Goal: Task Accomplishment & Management: Complete application form

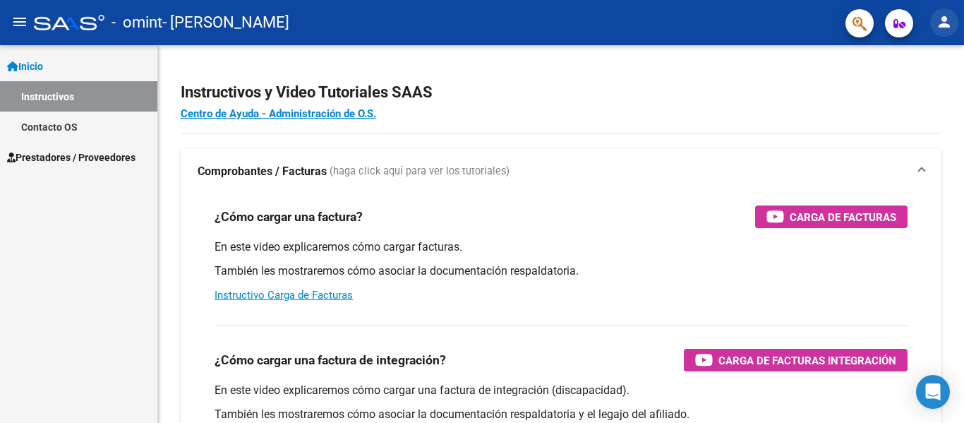
click at [946, 22] on mat-icon "person" at bounding box center [943, 21] width 17 height 17
click at [119, 154] on div at bounding box center [482, 211] width 964 height 423
click at [119, 154] on span "Prestadores / Proveedores" at bounding box center [71, 158] width 128 height 16
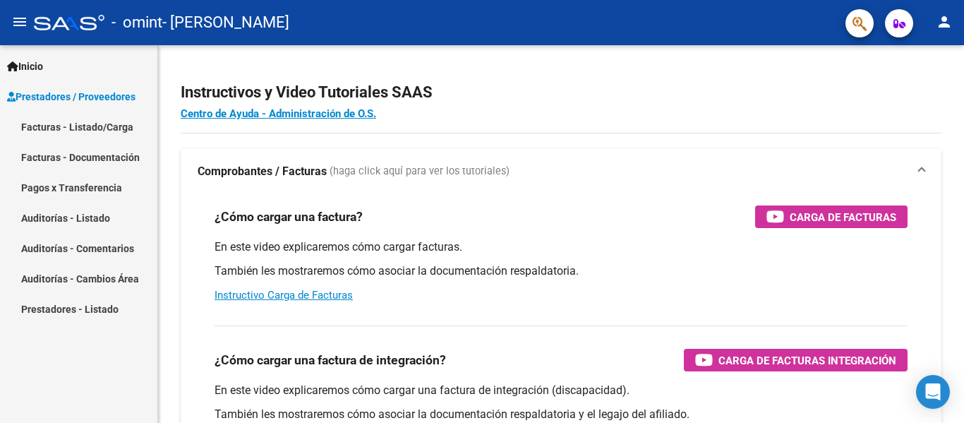
click at [119, 154] on span "Prestadores / Proveedores Facturas - Listado/Carga Facturas - Documentación Pag…" at bounding box center [78, 202] width 157 height 243
click at [112, 71] on link "Inicio" at bounding box center [78, 66] width 157 height 30
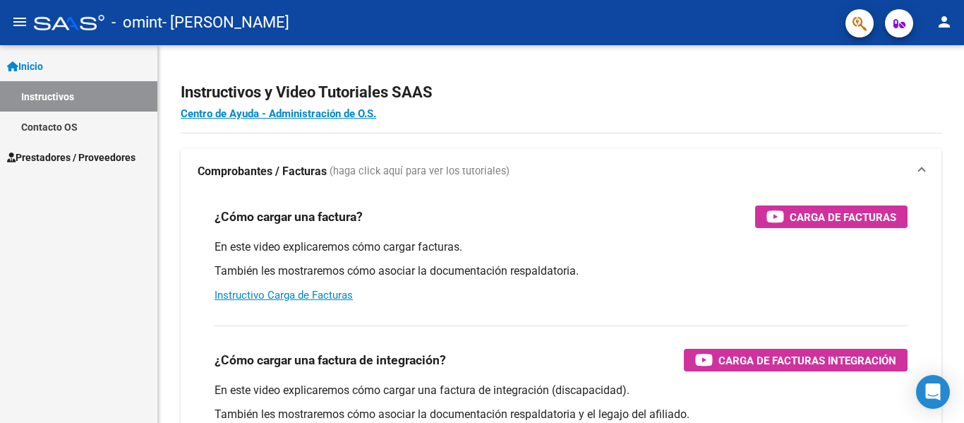
click at [84, 126] on link "Contacto OS" at bounding box center [78, 126] width 157 height 30
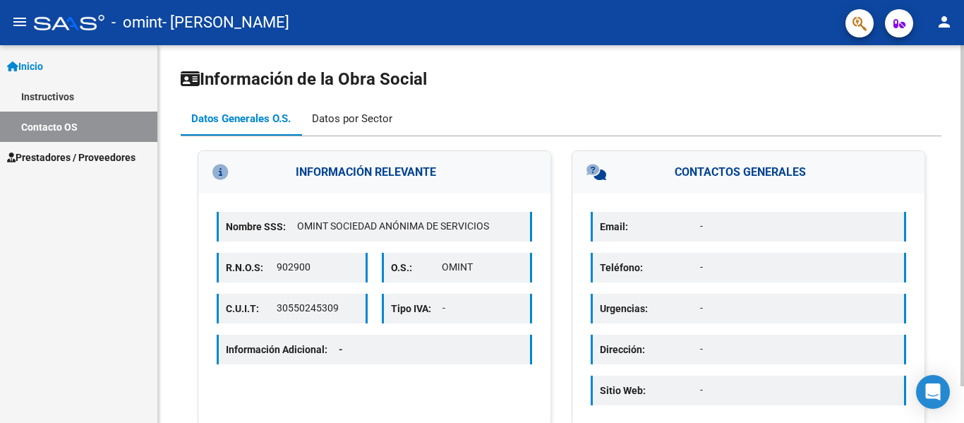
click at [365, 121] on div "Datos por Sector" at bounding box center [352, 119] width 80 height 16
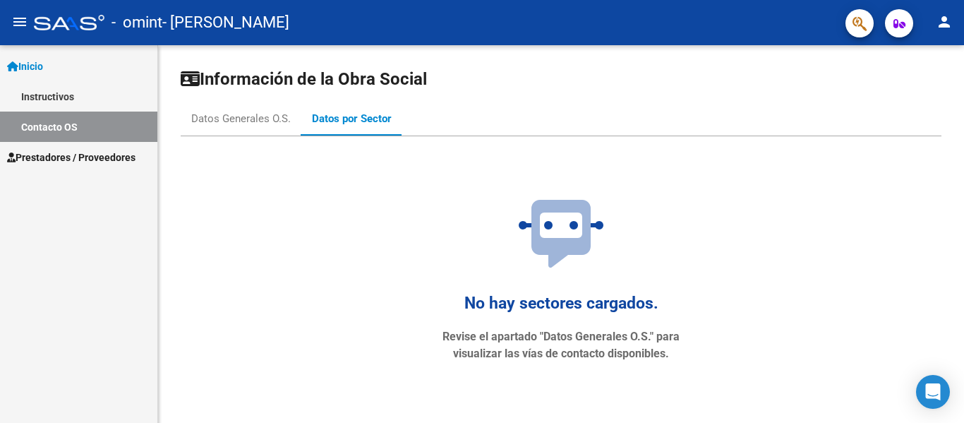
click at [78, 66] on link "Inicio" at bounding box center [78, 66] width 157 height 30
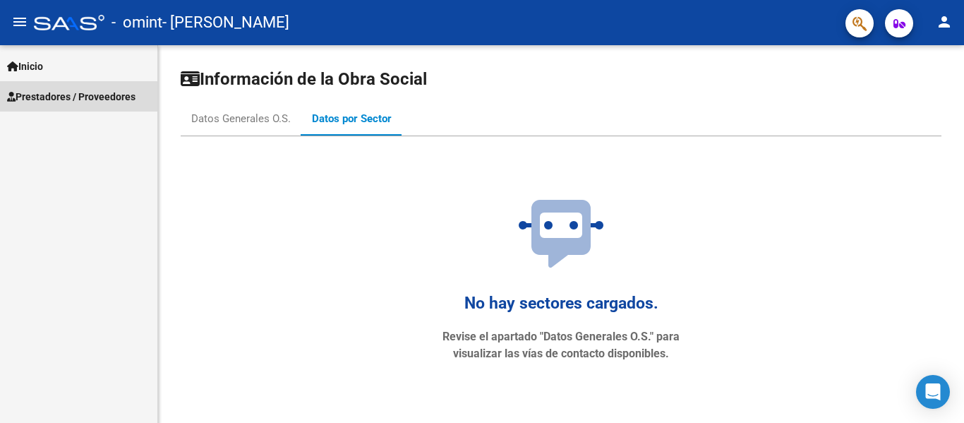
click at [74, 97] on span "Prestadores / Proveedores" at bounding box center [71, 97] width 128 height 16
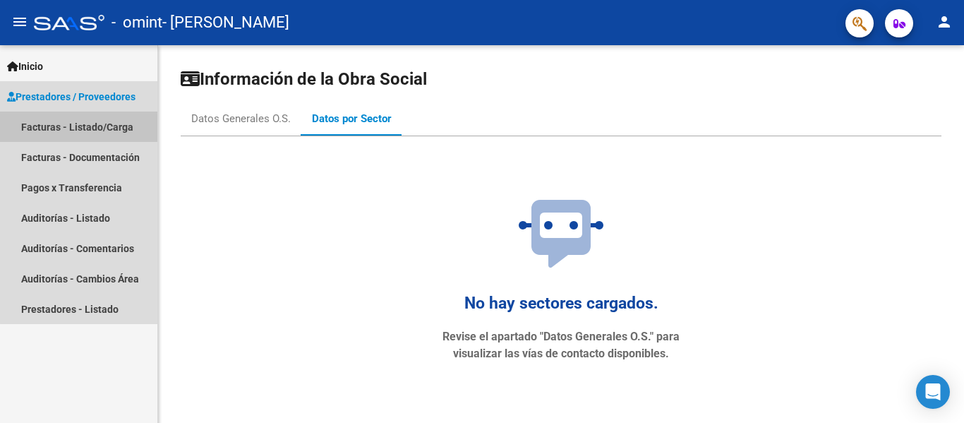
click at [97, 126] on link "Facturas - Listado/Carga" at bounding box center [78, 126] width 157 height 30
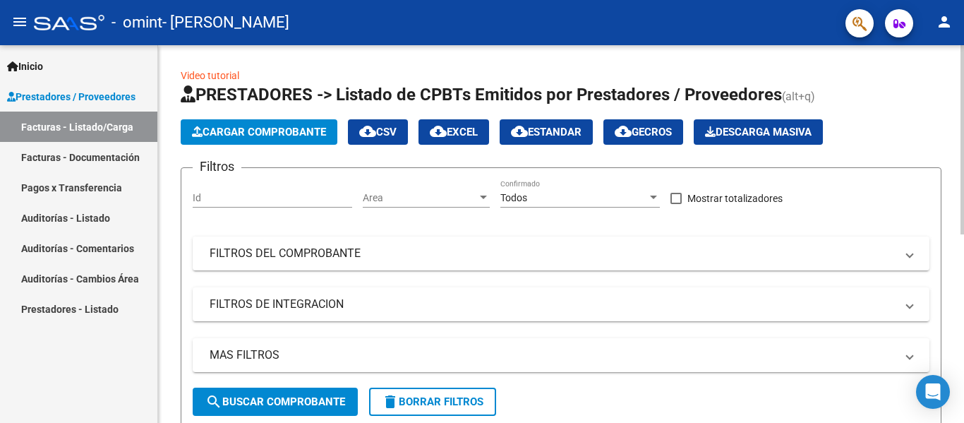
click at [241, 133] on span "Cargar Comprobante" at bounding box center [259, 132] width 134 height 13
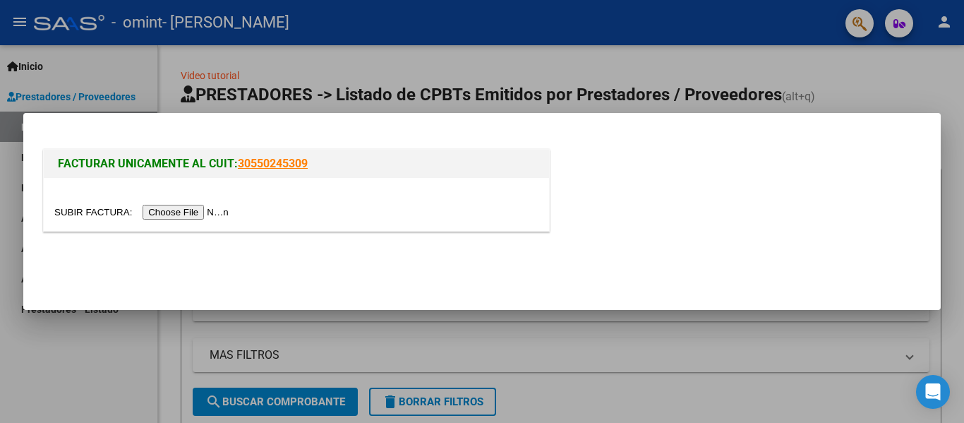
click at [206, 211] on input "file" at bounding box center [143, 212] width 178 height 15
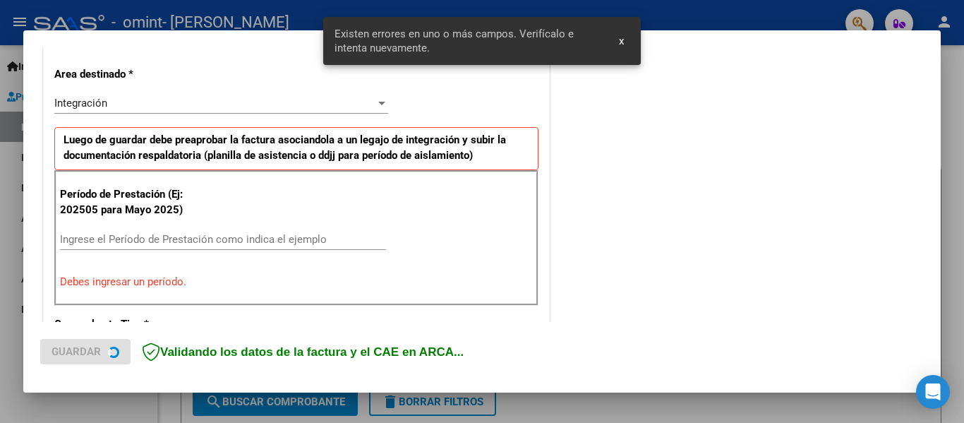
scroll to position [327, 0]
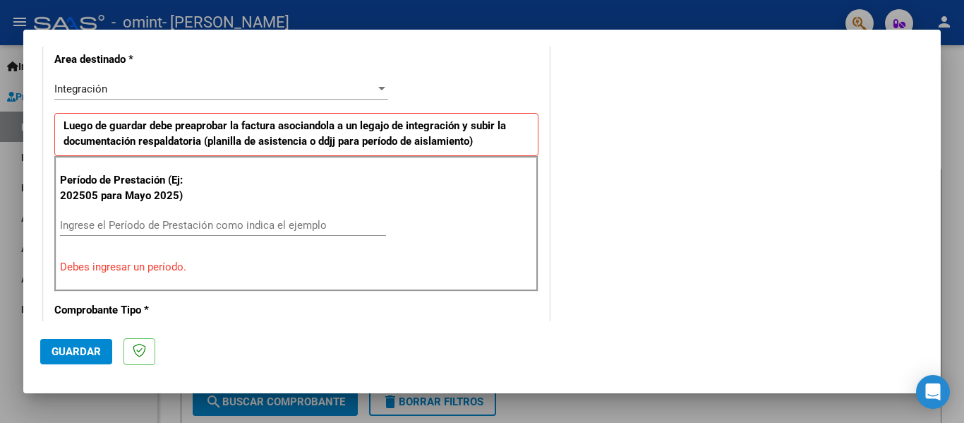
click at [75, 224] on input "Ingrese el Período de Prestación como indica el ejemplo" at bounding box center [223, 225] width 326 height 13
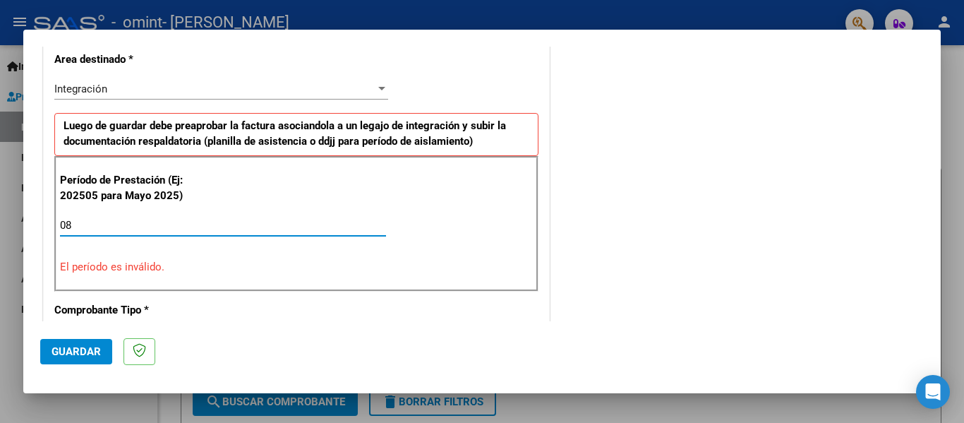
type input "0"
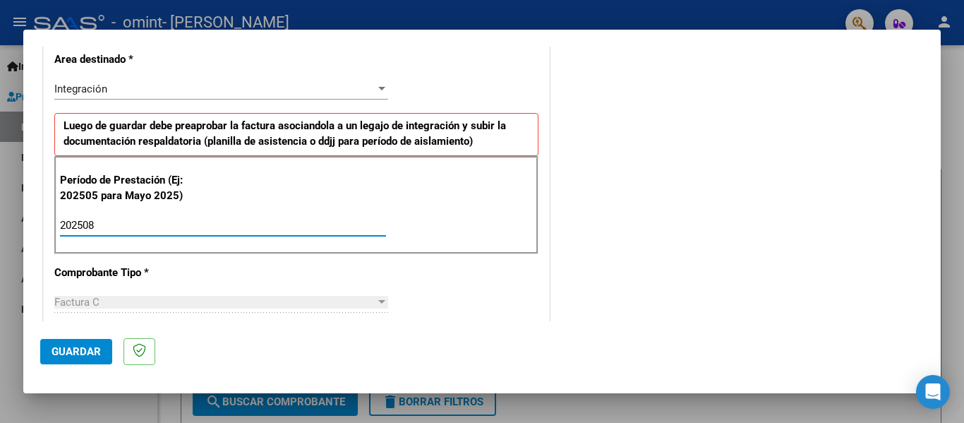
type input "202508"
click at [378, 301] on div at bounding box center [381, 302] width 7 height 4
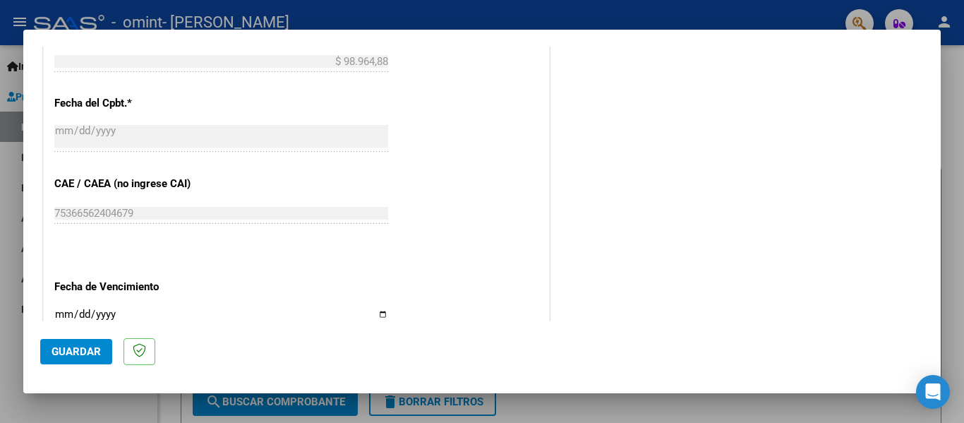
scroll to position [866, 0]
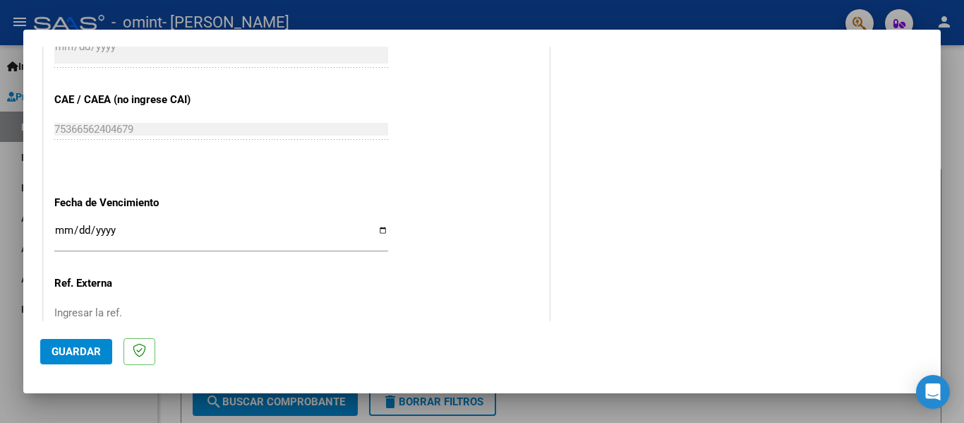
click at [379, 230] on input "Ingresar la fecha" at bounding box center [221, 235] width 334 height 23
type input "[DATE]"
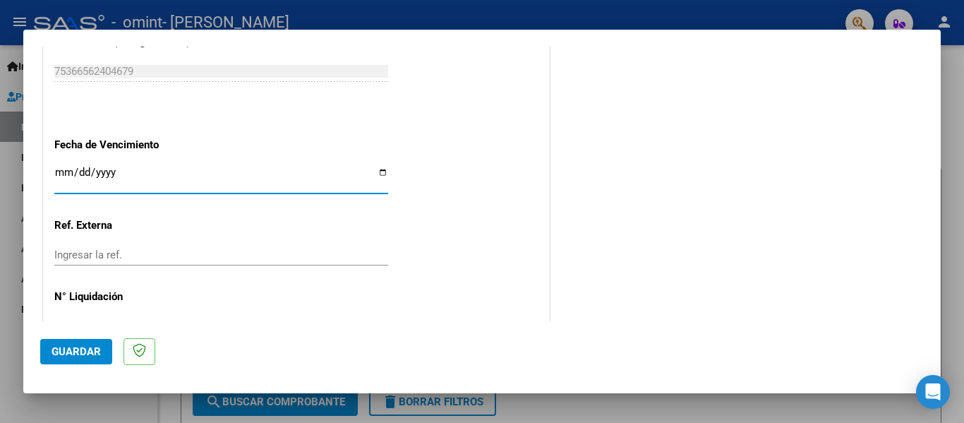
scroll to position [967, 0]
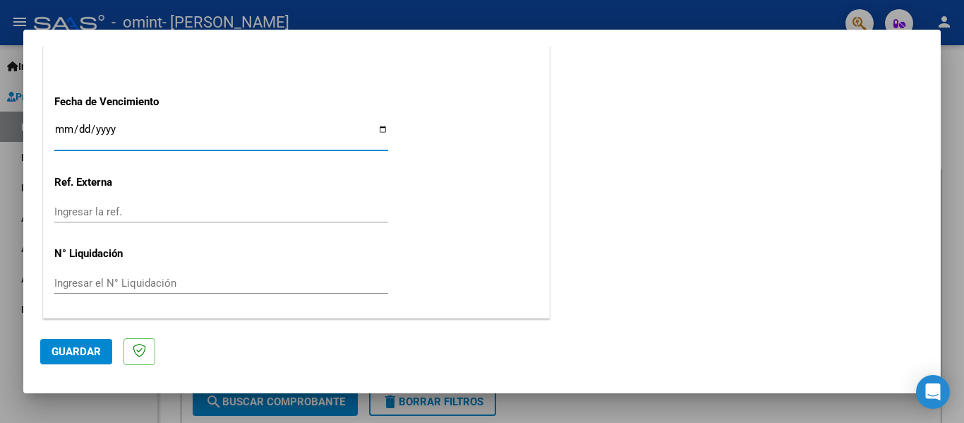
click at [79, 353] on span "Guardar" at bounding box center [75, 351] width 49 height 13
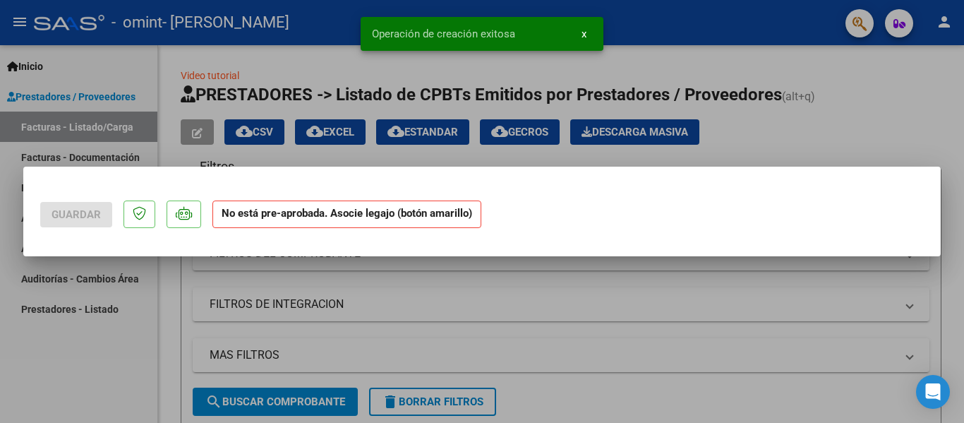
scroll to position [0, 0]
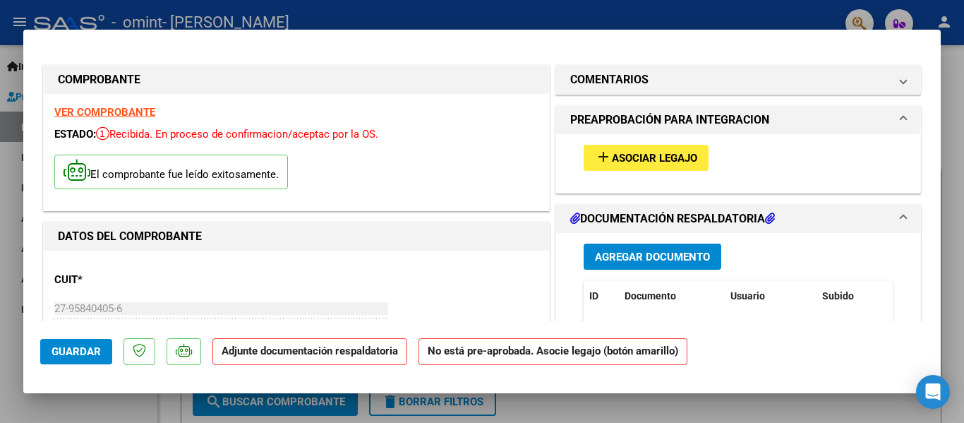
click at [615, 159] on span "Asociar Legajo" at bounding box center [654, 158] width 85 height 13
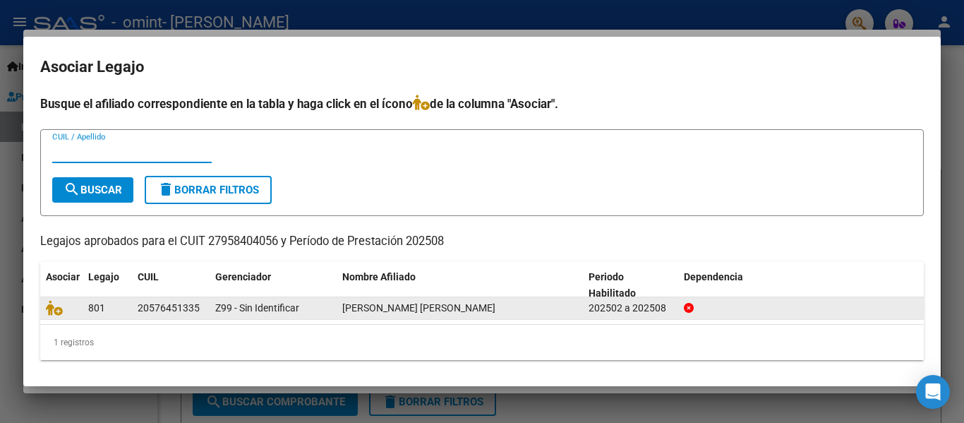
click at [426, 310] on span "[PERSON_NAME] [PERSON_NAME]" at bounding box center [418, 307] width 153 height 11
click at [92, 309] on span "801" at bounding box center [96, 307] width 17 height 11
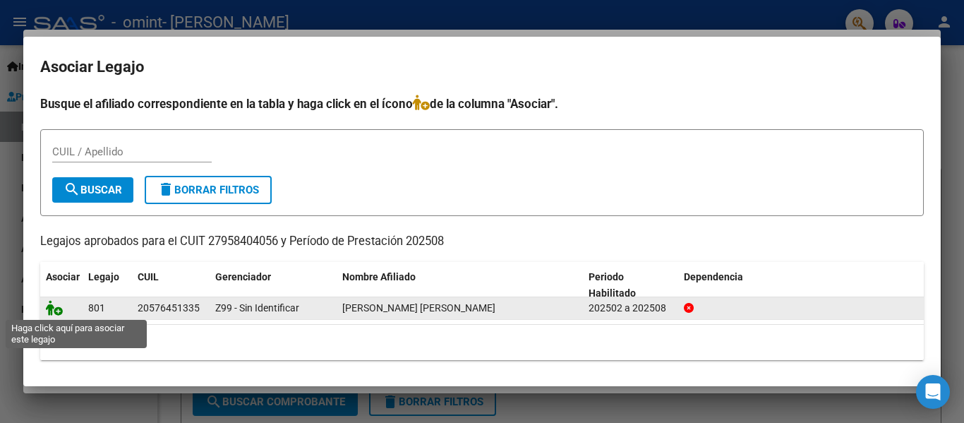
click at [48, 308] on icon at bounding box center [54, 308] width 17 height 16
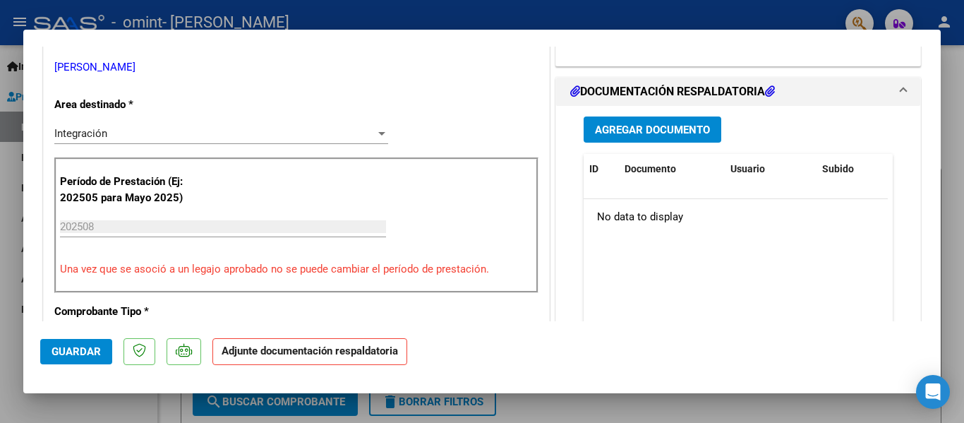
scroll to position [313, 0]
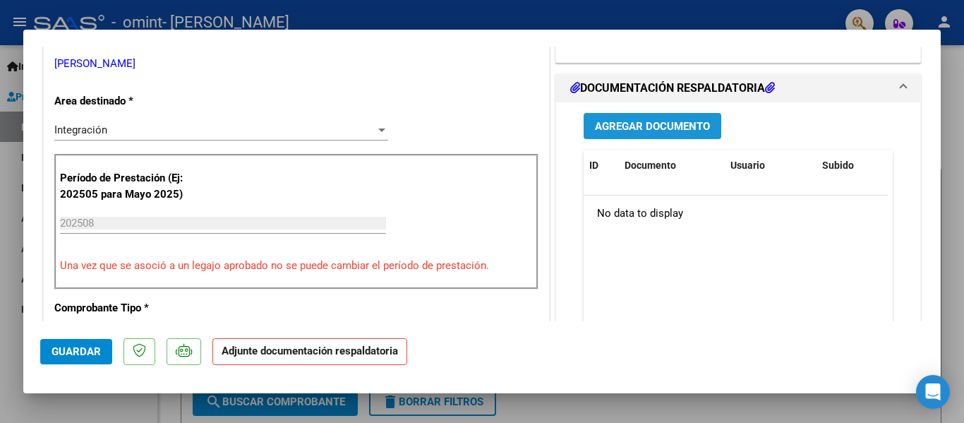
click at [648, 126] on span "Agregar Documento" at bounding box center [652, 126] width 115 height 13
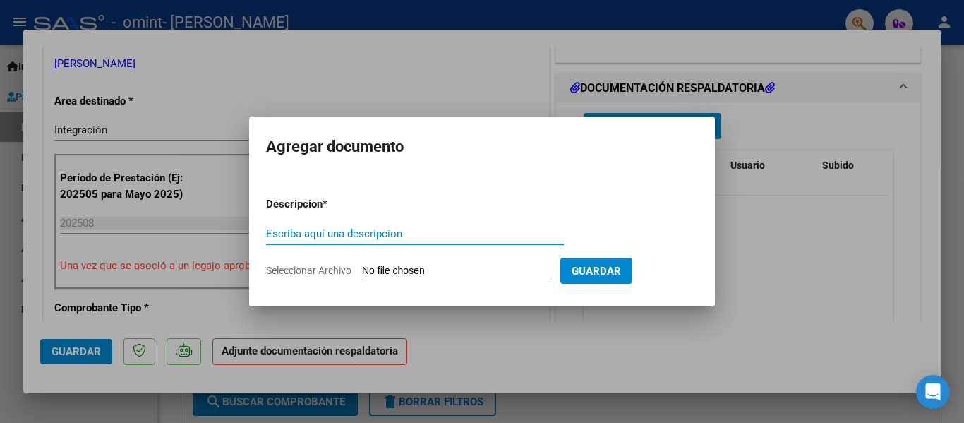
click at [480, 234] on input "Escriba aquí una descripcion" at bounding box center [415, 233] width 298 height 13
type input "A"
type input "Planilla de asistencia y Factura 08 2025 [PERSON_NAME]"
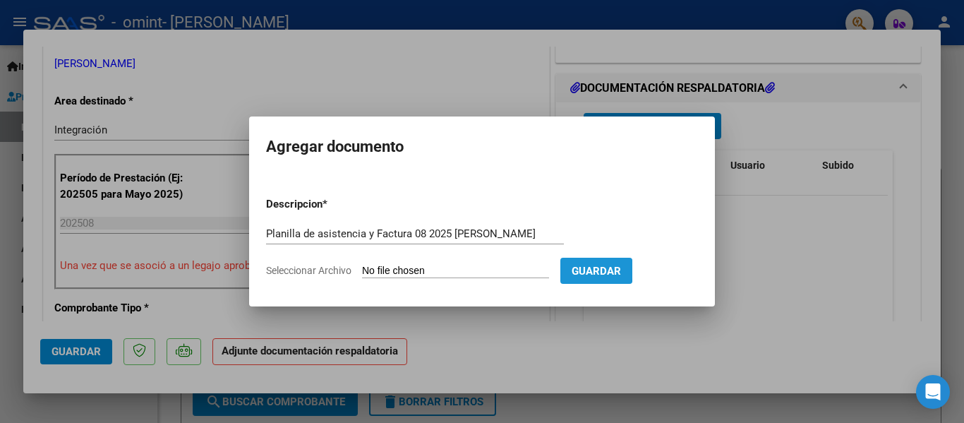
click at [597, 269] on span "Guardar" at bounding box center [595, 271] width 49 height 13
click at [736, 195] on div at bounding box center [482, 211] width 964 height 423
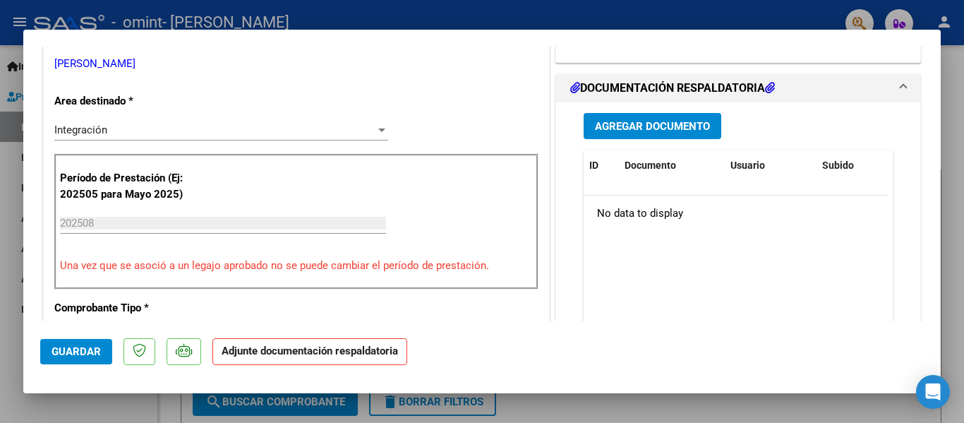
click at [663, 123] on span "Agregar Documento" at bounding box center [652, 126] width 115 height 13
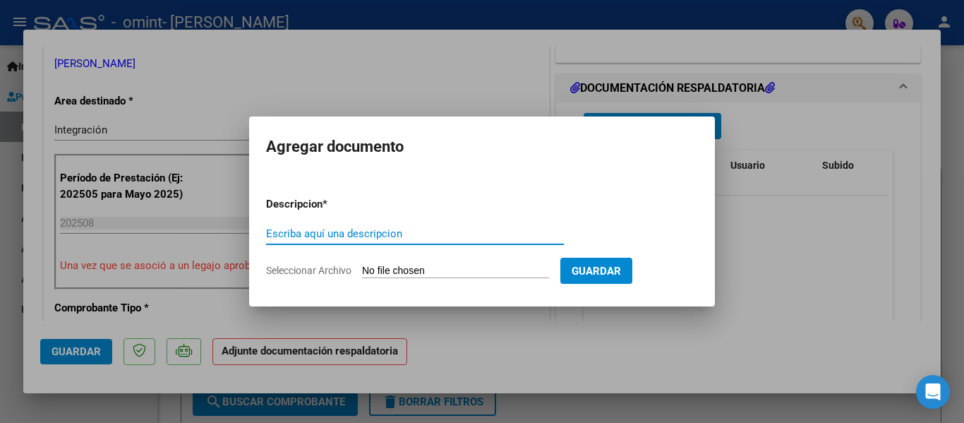
click at [608, 273] on span "Guardar" at bounding box center [595, 271] width 49 height 13
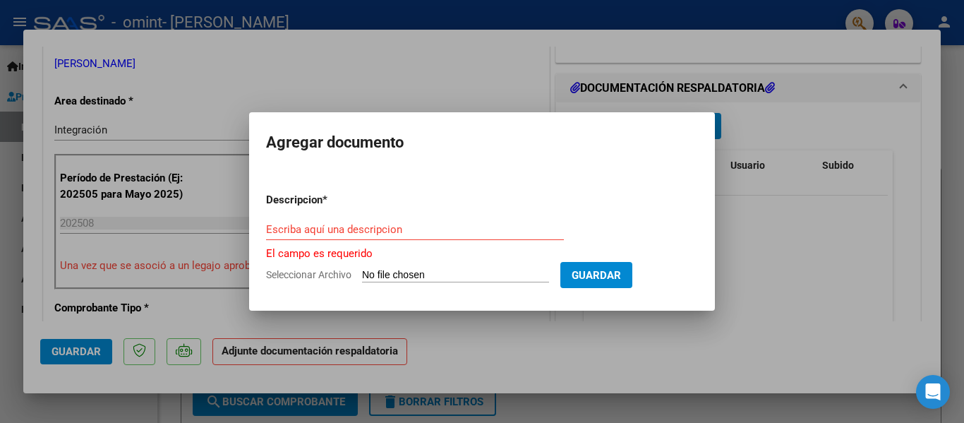
click at [608, 273] on span "Guardar" at bounding box center [595, 275] width 49 height 13
click at [437, 274] on input "Seleccionar Archivo" at bounding box center [455, 275] width 187 height 13
type input "C:\fakepath\[PERSON_NAME] Asistencia y Factura 08 2025.pdf"
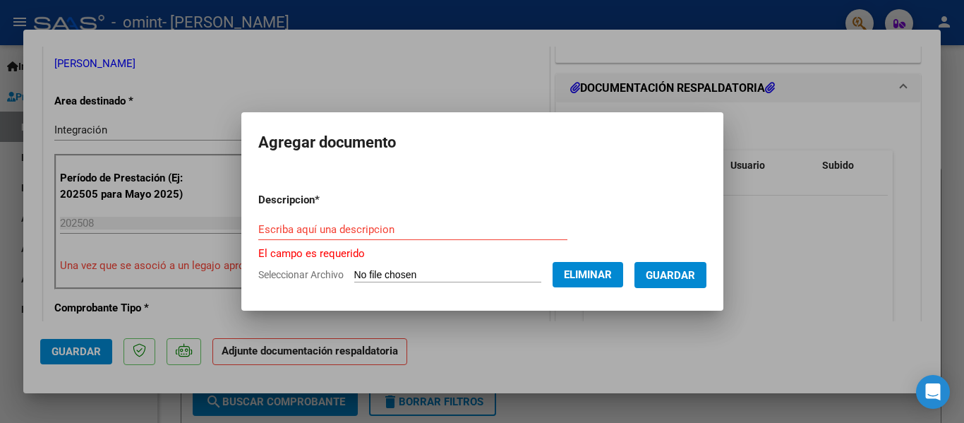
click at [258, 216] on form "Descripcion * Escriba aquí una descripcion El campo es requerido Seleccionar Ar…" at bounding box center [482, 237] width 448 height 112
click at [258, 231] on input "Escriba aquí una descripcion" at bounding box center [412, 229] width 309 height 13
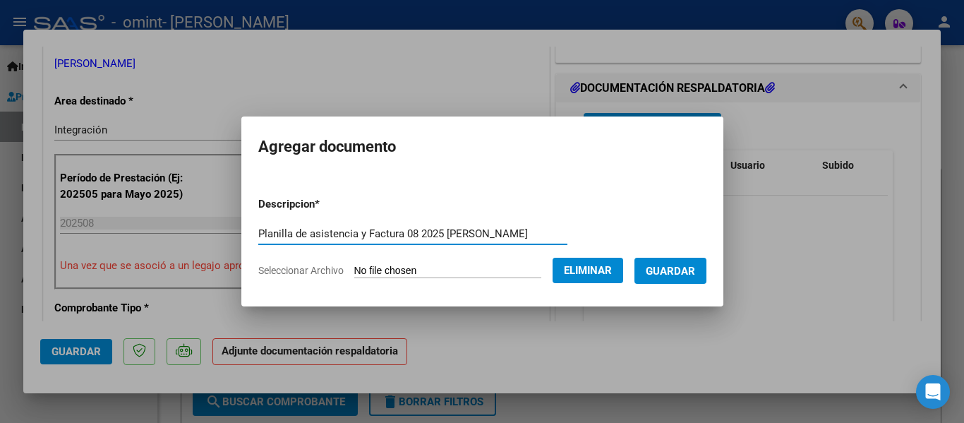
click at [473, 232] on input "Planilla de asistencia y Factura 08 2025 [PERSON_NAME]" at bounding box center [412, 233] width 309 height 13
type input "Planilla de asistencia y Factura 08 2025 [PERSON_NAME]"
click at [668, 274] on span "Guardar" at bounding box center [669, 271] width 49 height 13
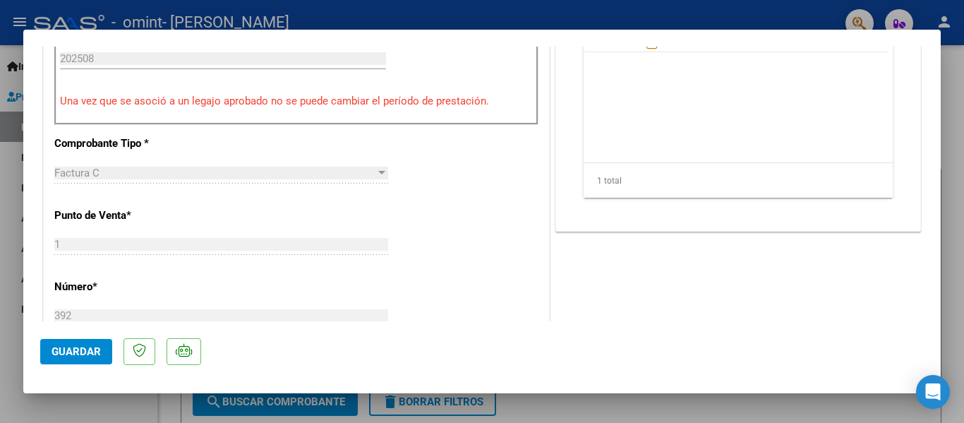
scroll to position [489, 0]
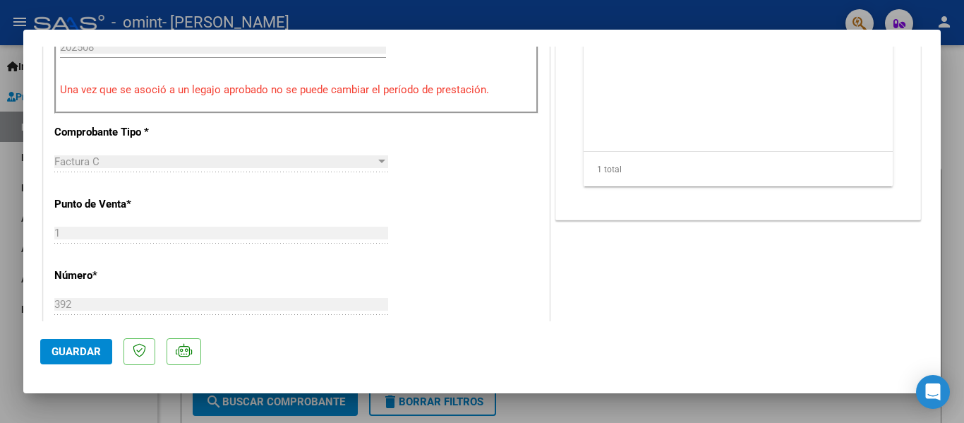
click at [79, 353] on span "Guardar" at bounding box center [75, 351] width 49 height 13
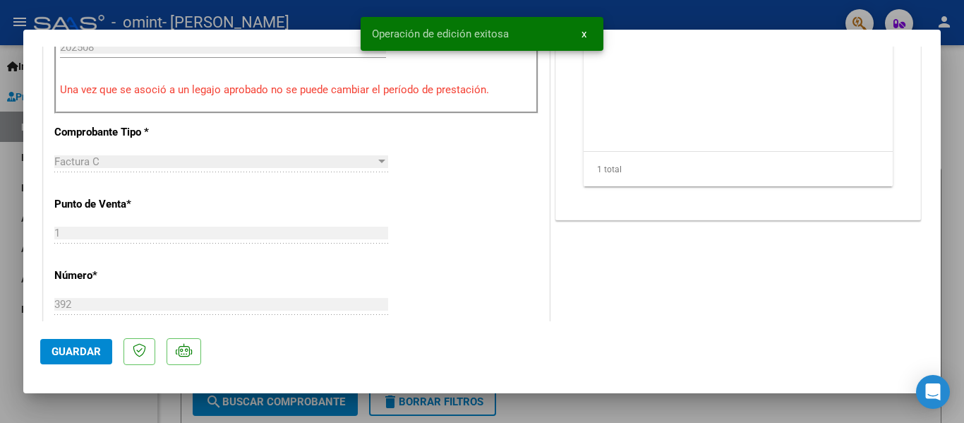
click at [950, 145] on div at bounding box center [482, 211] width 964 height 423
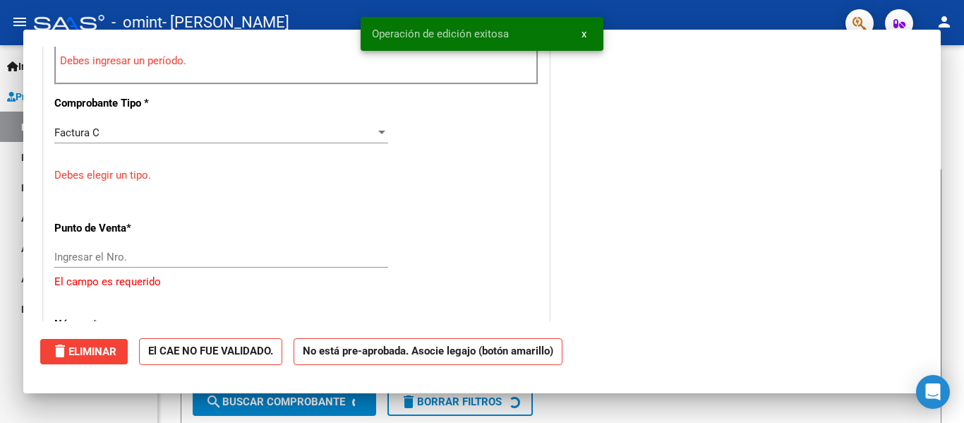
scroll to position [0, 0]
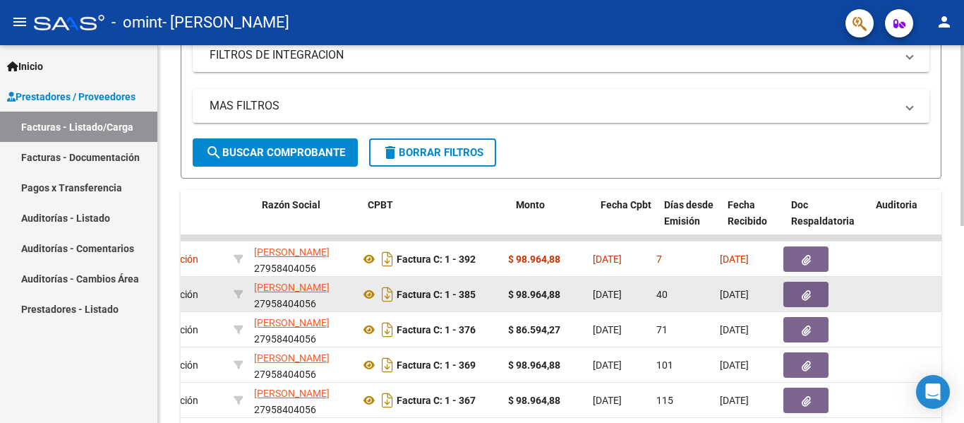
scroll to position [0, 298]
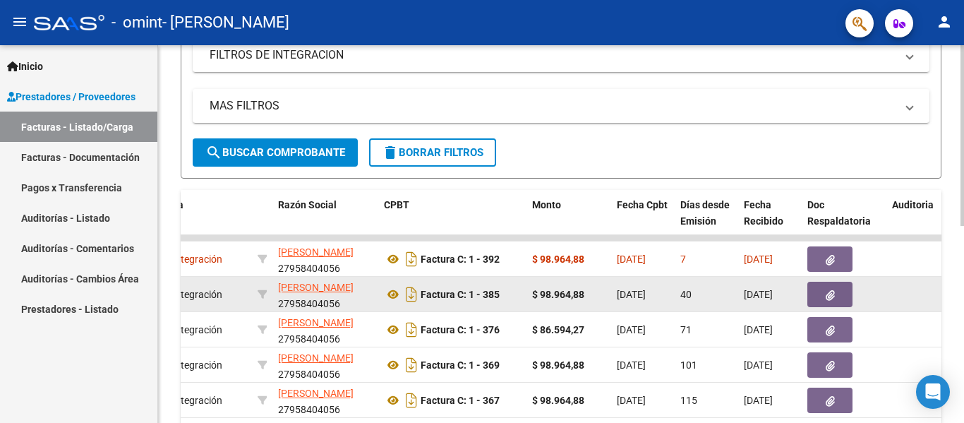
click at [817, 304] on button "button" at bounding box center [829, 293] width 45 height 25
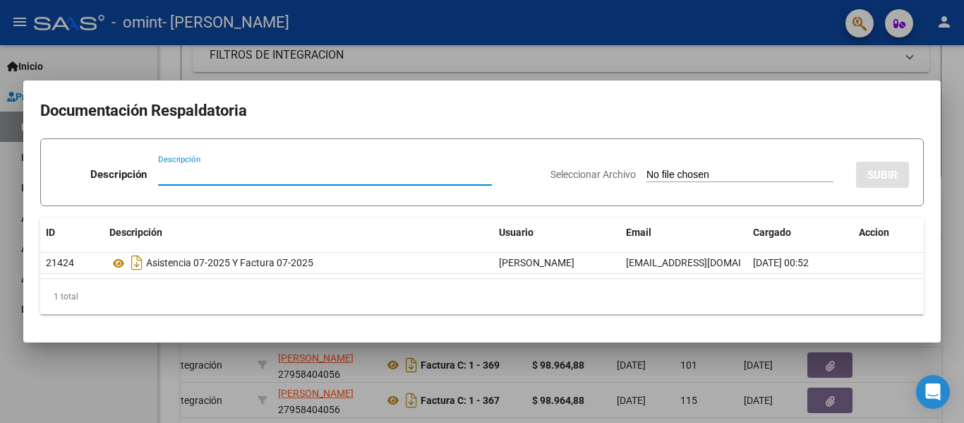
click at [952, 203] on div at bounding box center [482, 211] width 964 height 423
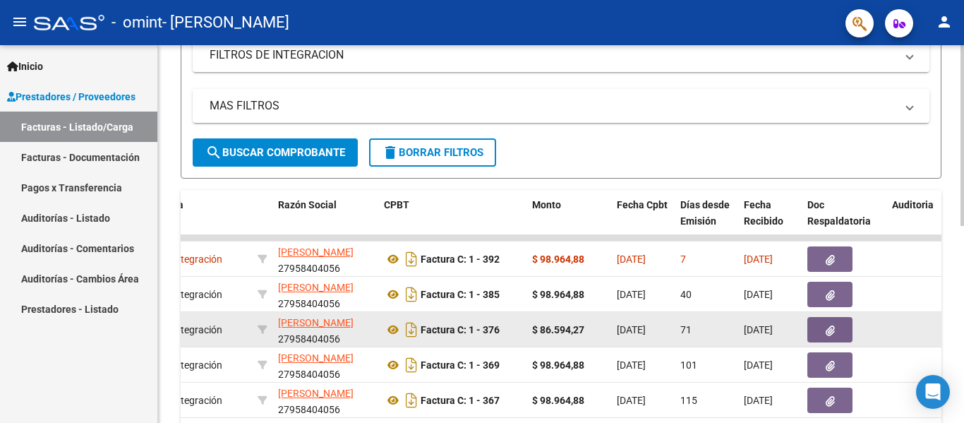
click at [825, 329] on icon "button" at bounding box center [829, 330] width 9 height 11
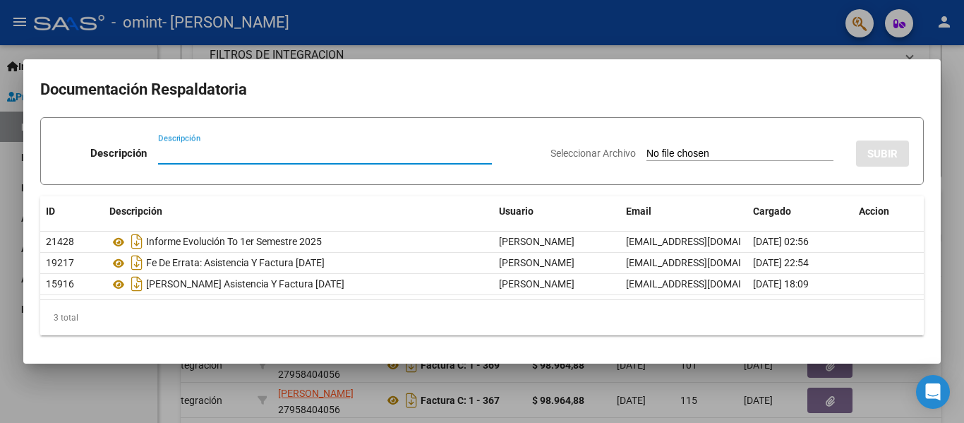
click at [948, 53] on div at bounding box center [482, 211] width 964 height 423
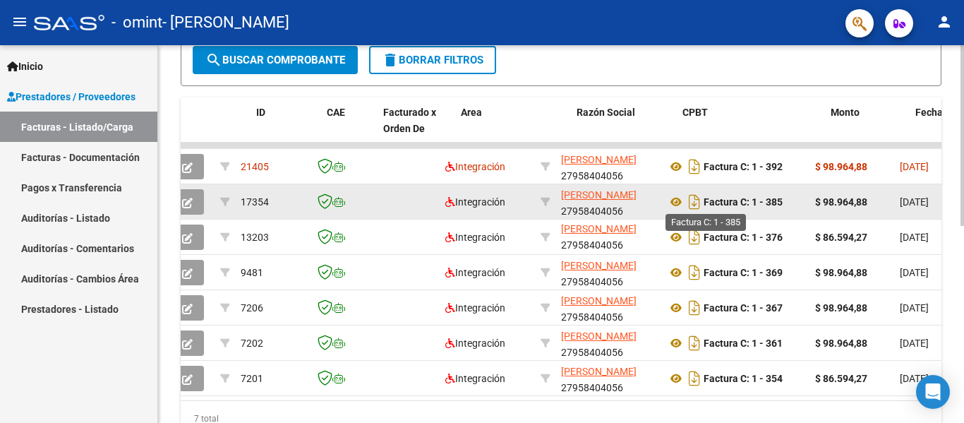
scroll to position [0, 0]
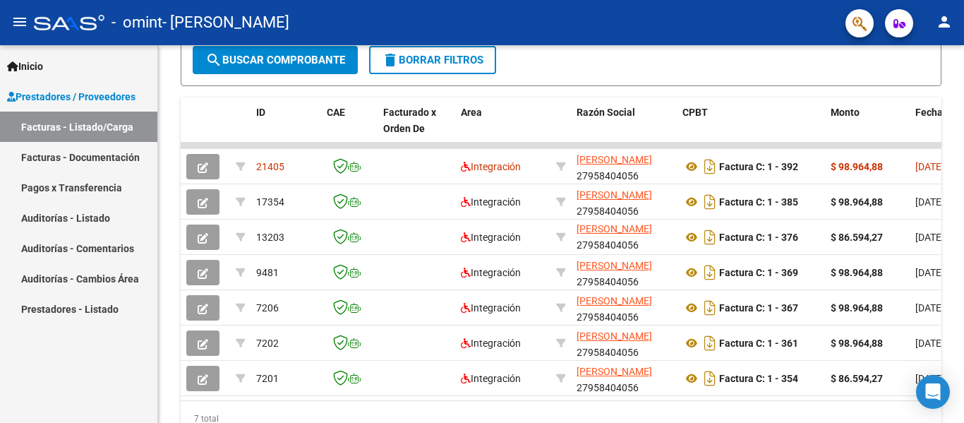
click at [73, 159] on link "Facturas - Documentación" at bounding box center [78, 157] width 157 height 30
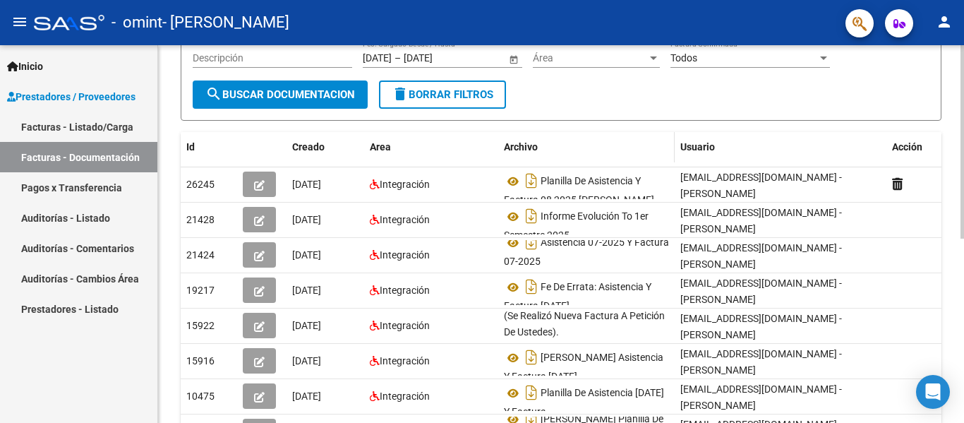
scroll to position [164, 0]
click at [112, 186] on link "Pagos x Transferencia" at bounding box center [78, 187] width 157 height 30
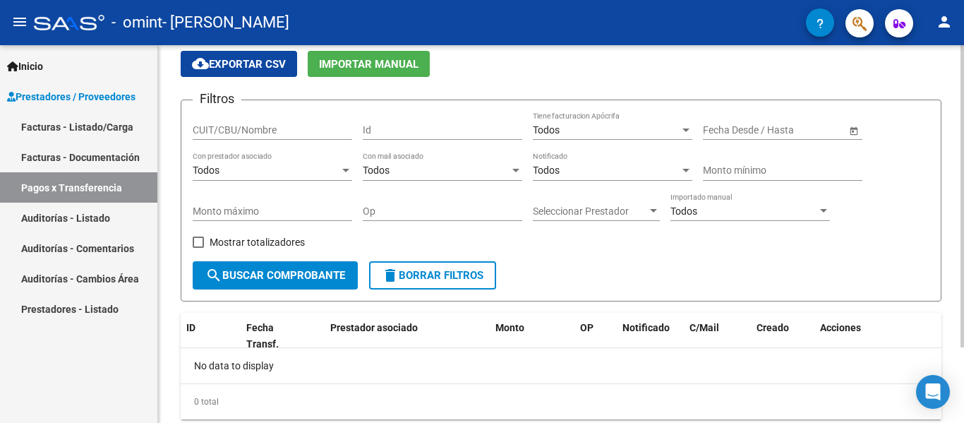
scroll to position [95, 0]
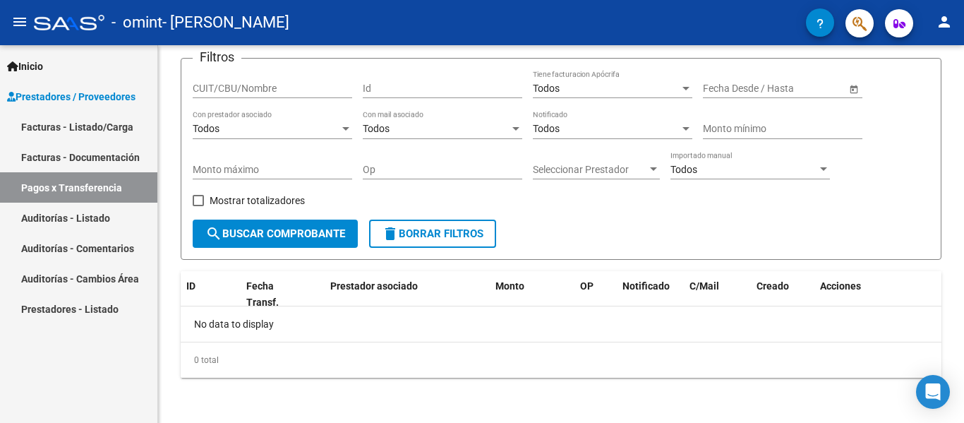
click at [85, 221] on link "Auditorías - Listado" at bounding box center [78, 217] width 157 height 30
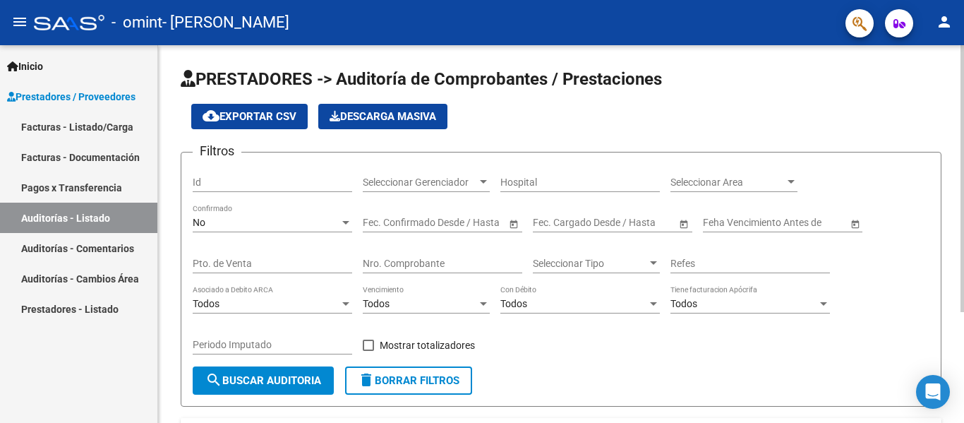
scroll to position [157, 0]
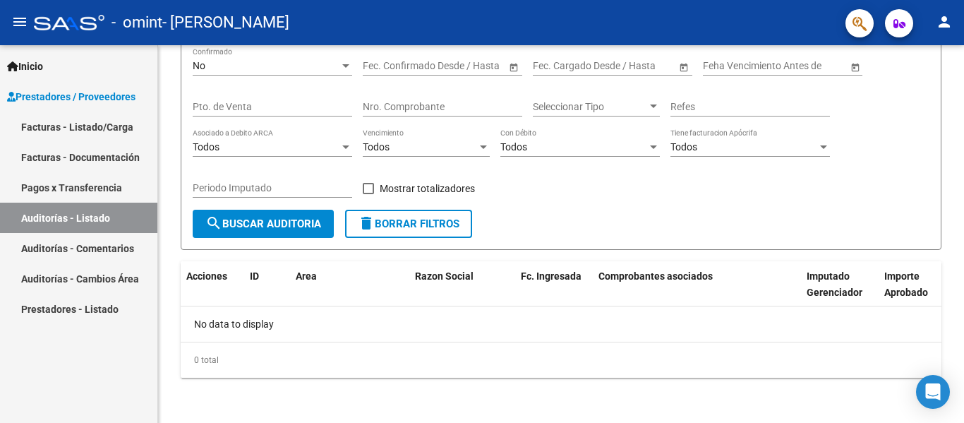
click at [107, 248] on link "Auditorías - Comentarios" at bounding box center [78, 248] width 157 height 30
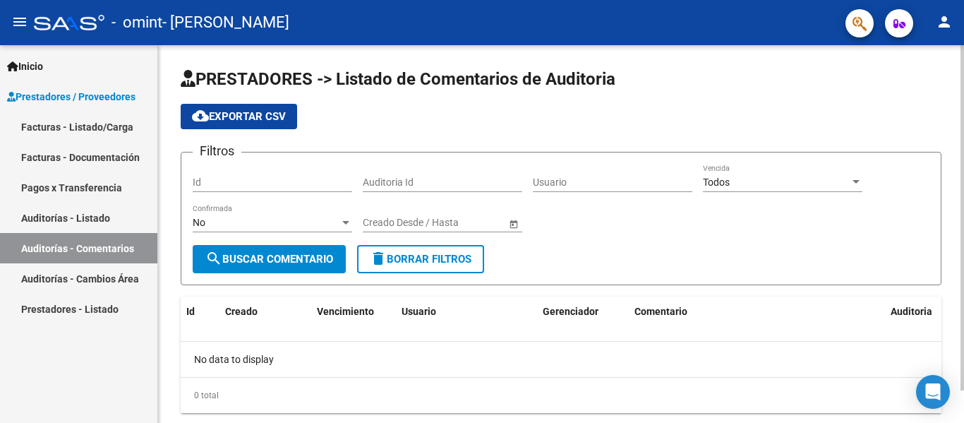
scroll to position [35, 0]
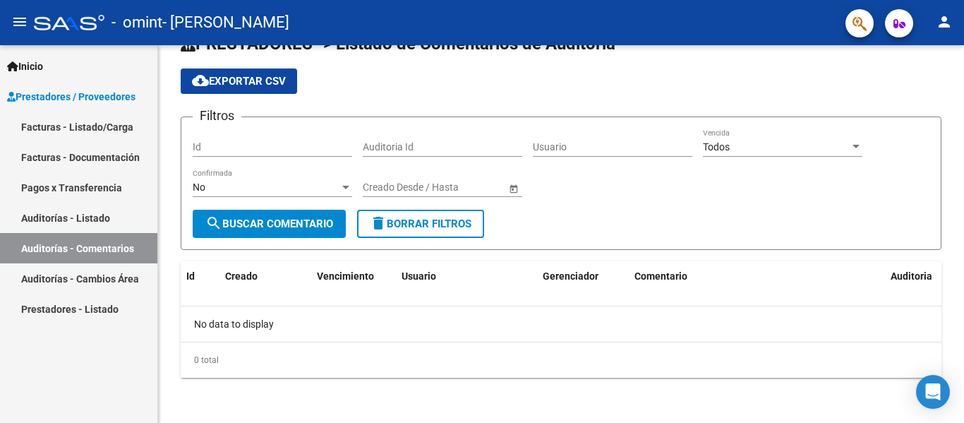
click at [102, 282] on link "Auditorías - Cambios Área" at bounding box center [78, 278] width 157 height 30
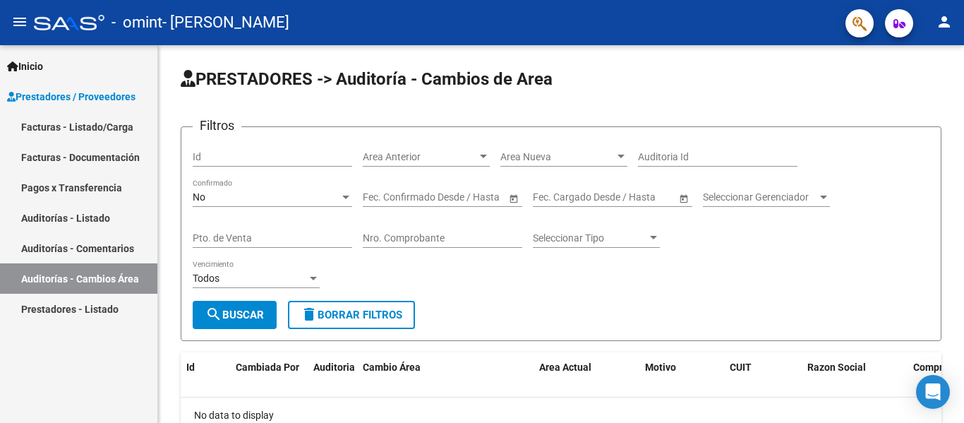
click at [95, 308] on link "Prestadores - Listado" at bounding box center [78, 308] width 157 height 30
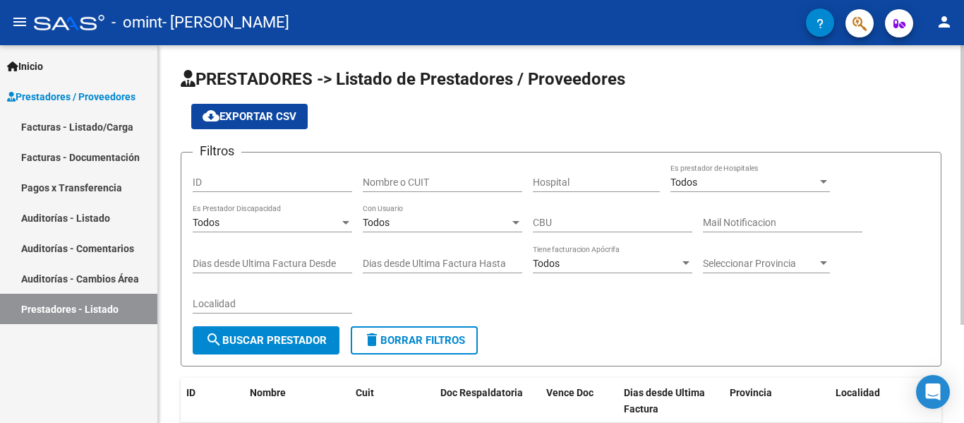
scroll to position [132, 0]
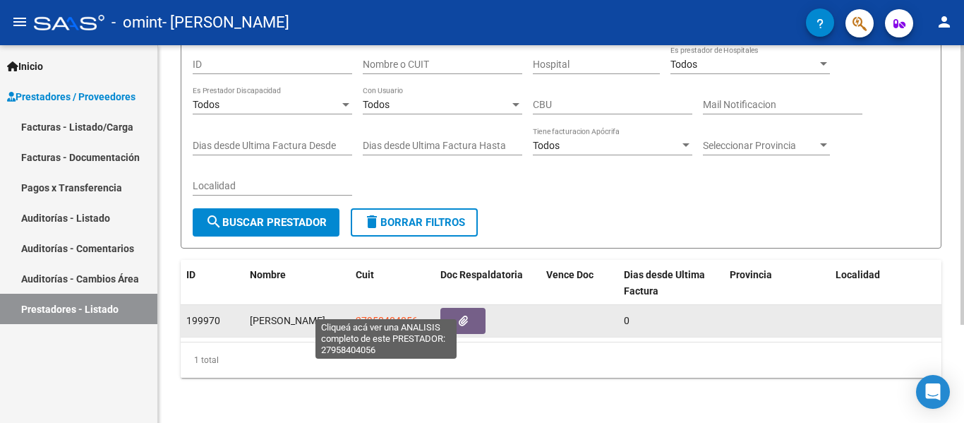
click at [393, 315] on span "27958404056" at bounding box center [387, 320] width 62 height 11
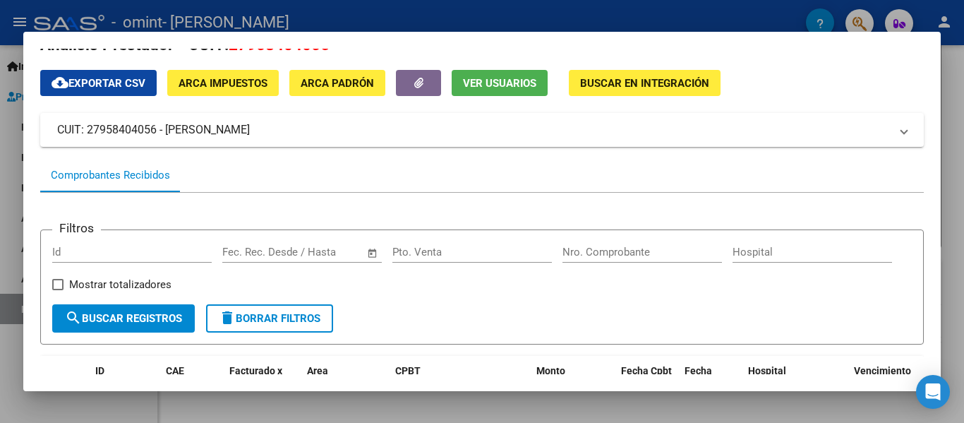
scroll to position [0, 0]
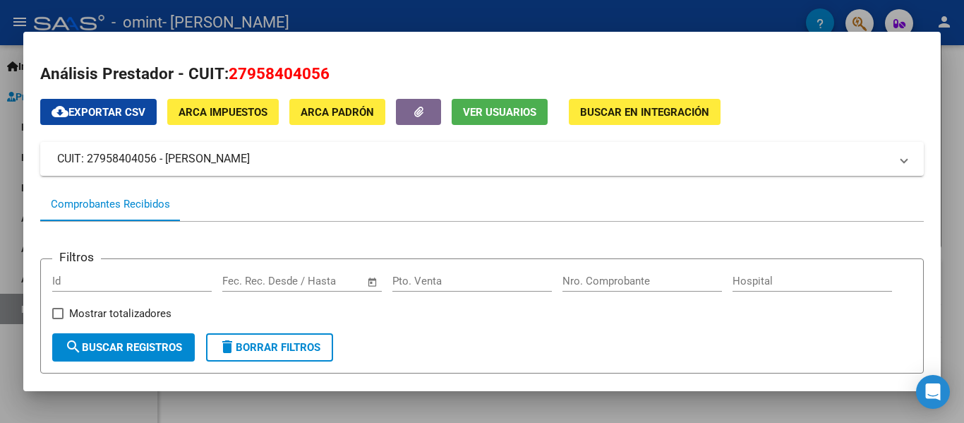
click at [209, 117] on span "ARCA Impuestos" at bounding box center [222, 112] width 89 height 13
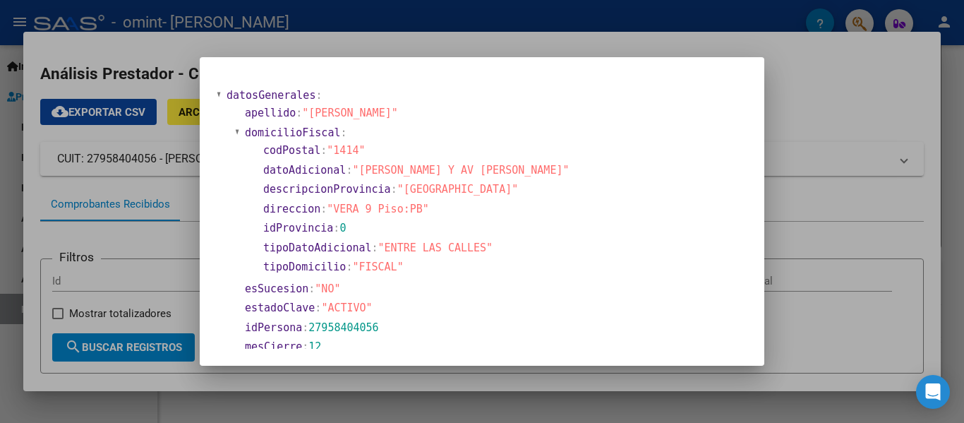
click at [832, 135] on div at bounding box center [482, 211] width 964 height 423
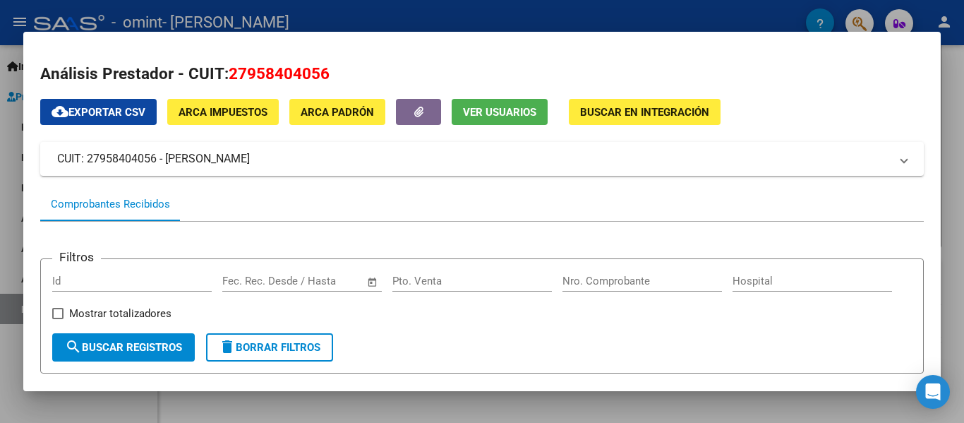
click at [360, 102] on button "ARCA Padrón" at bounding box center [337, 112] width 96 height 26
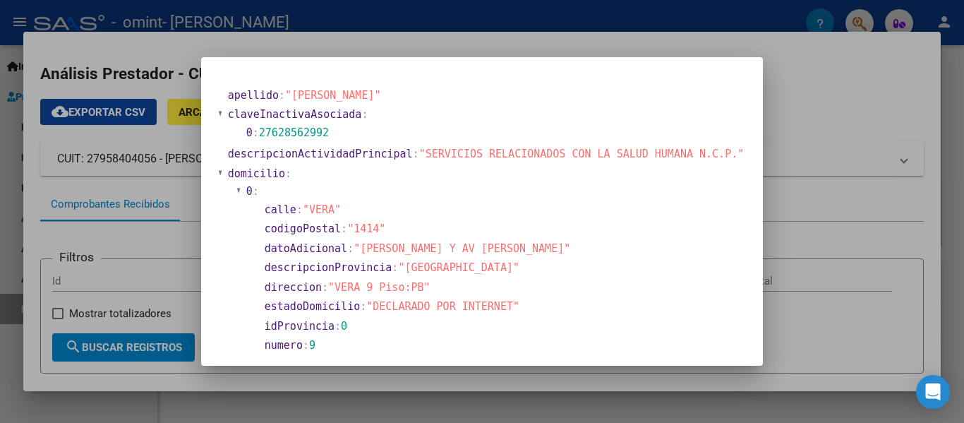
click at [801, 79] on div at bounding box center [482, 211] width 964 height 423
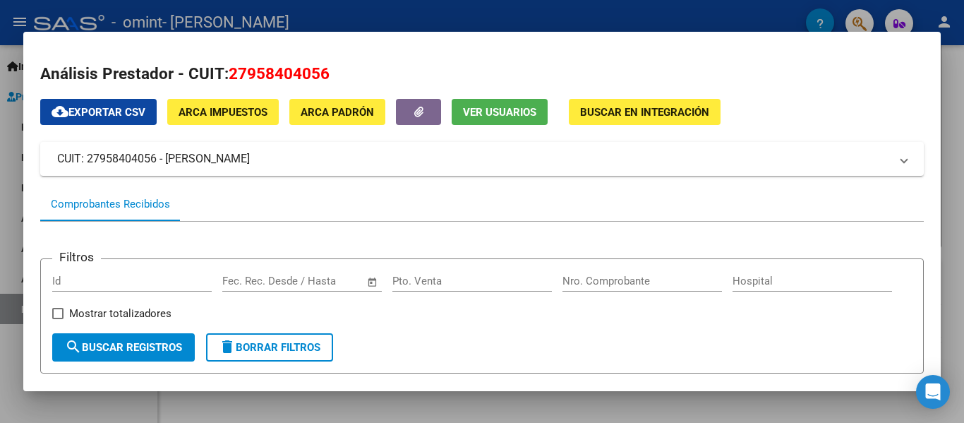
click at [535, 107] on span "Ver Usuarios" at bounding box center [499, 112] width 73 height 13
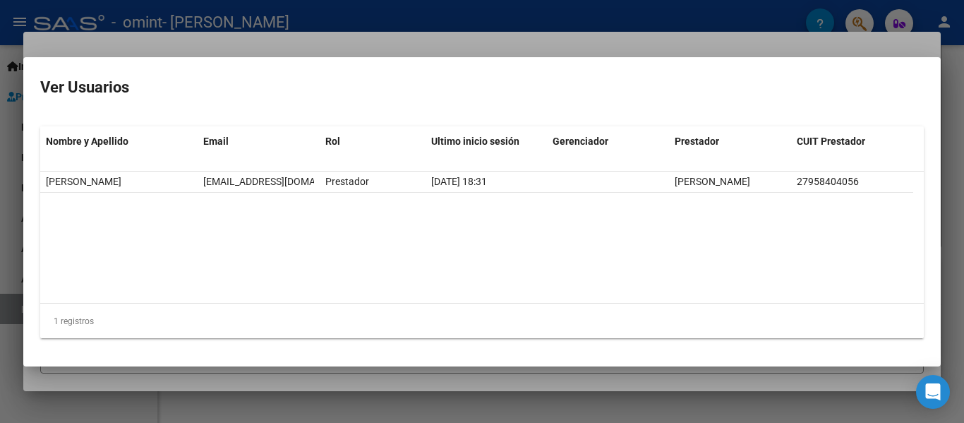
click at [789, 13] on div at bounding box center [482, 211] width 964 height 423
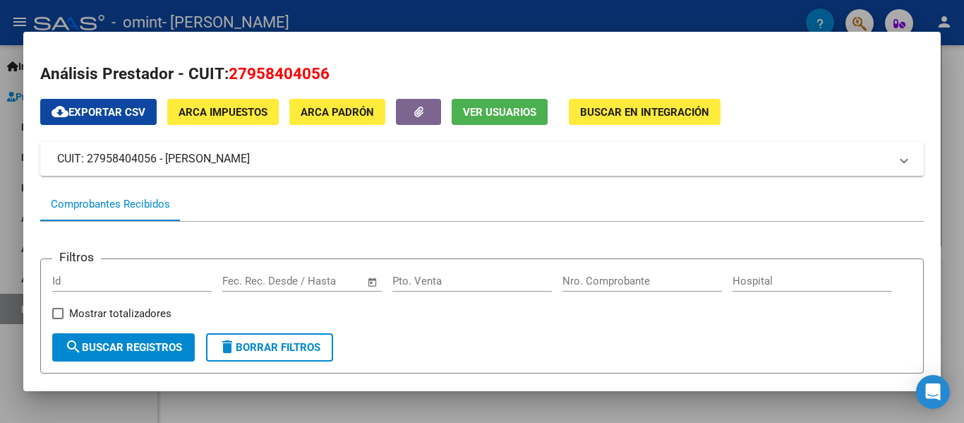
click at [688, 114] on span "Buscar en Integración" at bounding box center [644, 112] width 129 height 13
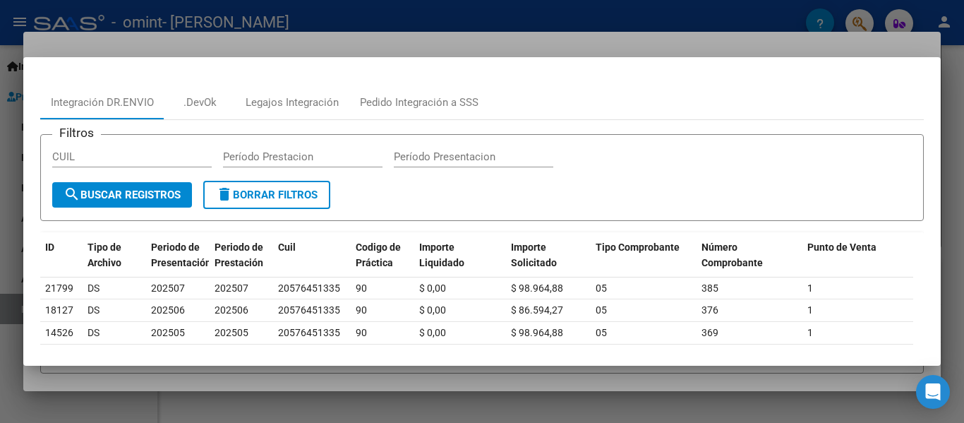
click at [781, 18] on div at bounding box center [482, 211] width 964 height 423
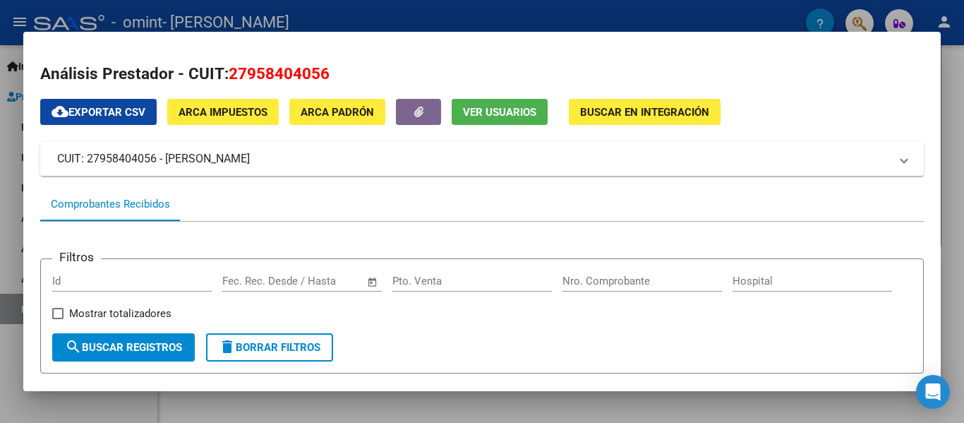
click at [671, 18] on div at bounding box center [482, 211] width 964 height 423
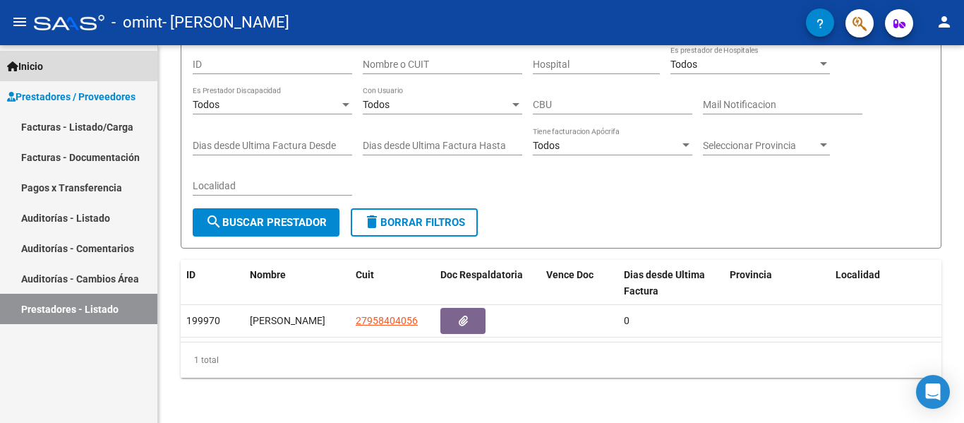
click at [28, 66] on span "Inicio" at bounding box center [25, 67] width 36 height 16
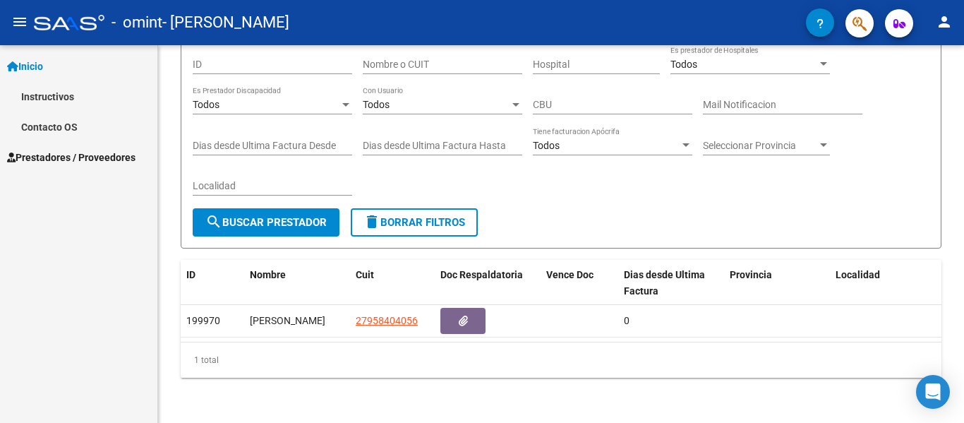
click at [945, 24] on mat-icon "person" at bounding box center [943, 21] width 17 height 17
click at [929, 60] on button "person Mi Perfil" at bounding box center [915, 59] width 86 height 34
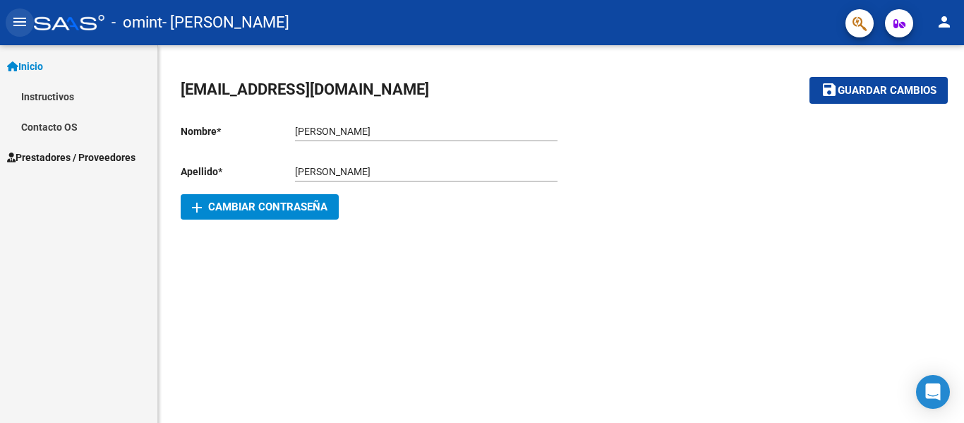
click at [18, 23] on mat-icon "menu" at bounding box center [19, 21] width 17 height 17
